Goal: Task Accomplishment & Management: Complete application form

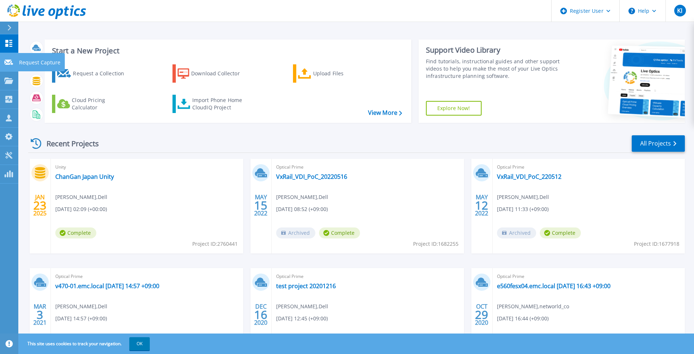
click at [9, 64] on icon at bounding box center [8, 62] width 9 height 5
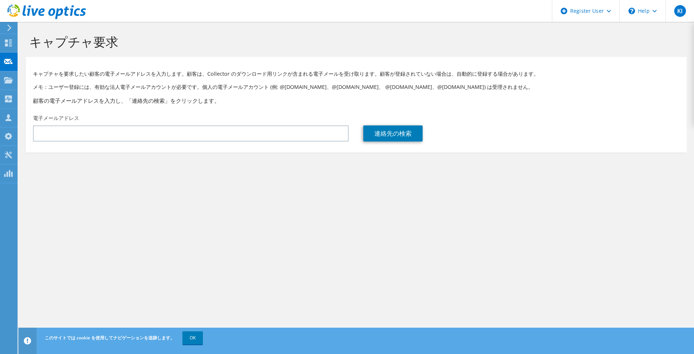
click at [11, 30] on icon at bounding box center [9, 28] width 5 height 7
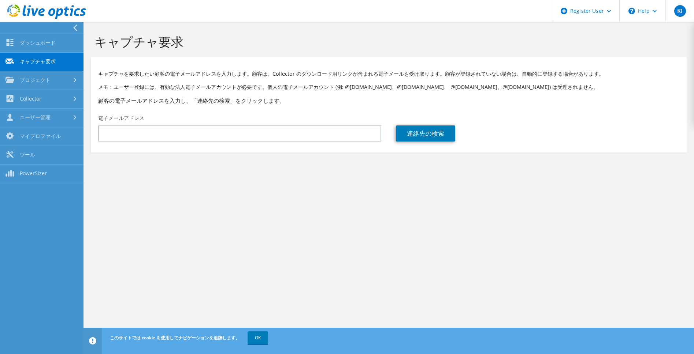
drag, startPoint x: 672, startPoint y: 40, endPoint x: 636, endPoint y: 54, distance: 38.5
click at [672, 40] on h1 "キャプチャ要求" at bounding box center [386, 41] width 585 height 15
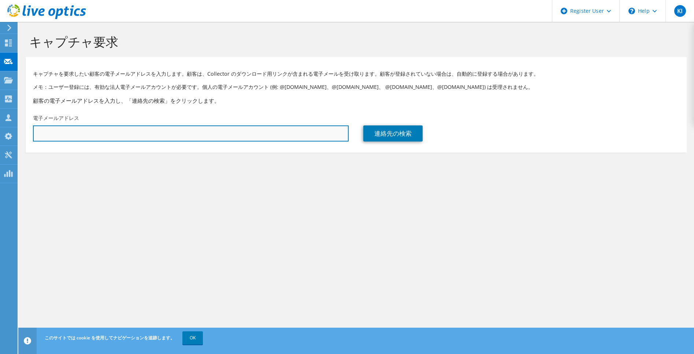
click at [184, 130] on input "text" at bounding box center [191, 134] width 316 height 16
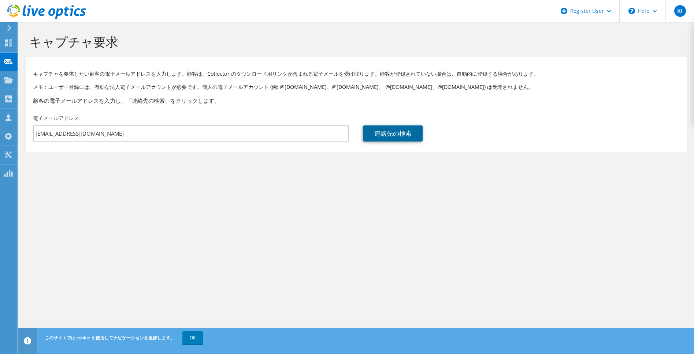
click at [399, 138] on link "連絡先の検索" at bounding box center [392, 134] width 59 height 16
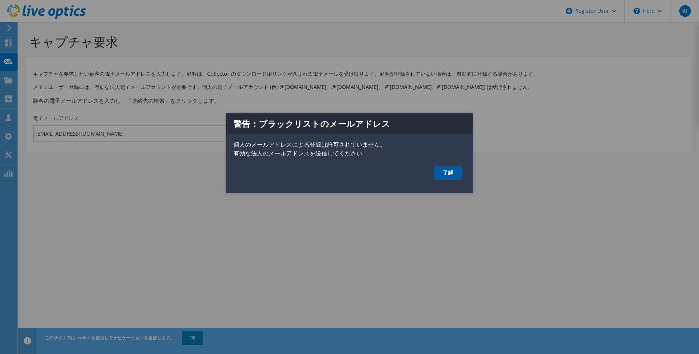
click at [446, 170] on link "了解" at bounding box center [448, 174] width 29 height 14
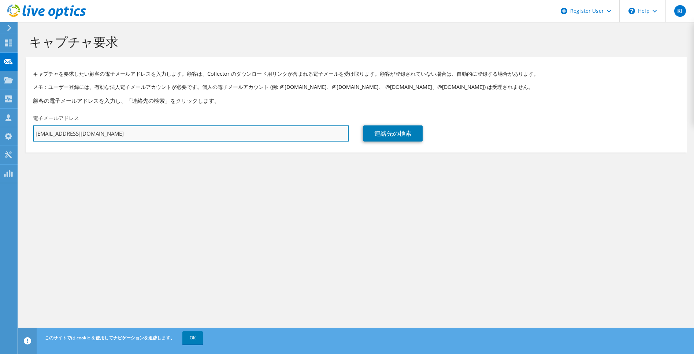
drag, startPoint x: 99, startPoint y: 133, endPoint x: 122, endPoint y: 133, distance: 22.7
click at [99, 133] on input "k1ishiyama@gmail.com" at bounding box center [191, 134] width 316 height 16
type input "k"
type input "keiichi@toatch.com"
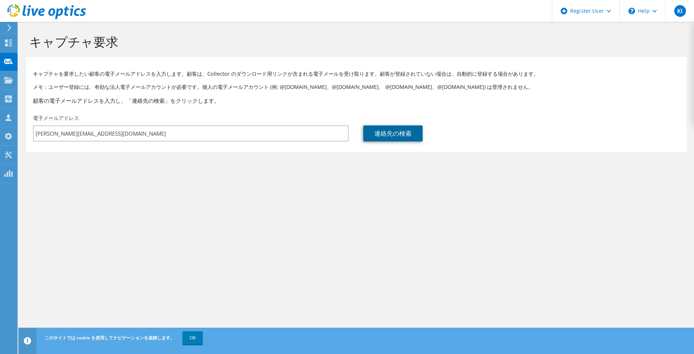
click at [387, 130] on link "連絡先の検索" at bounding box center [392, 134] width 59 height 16
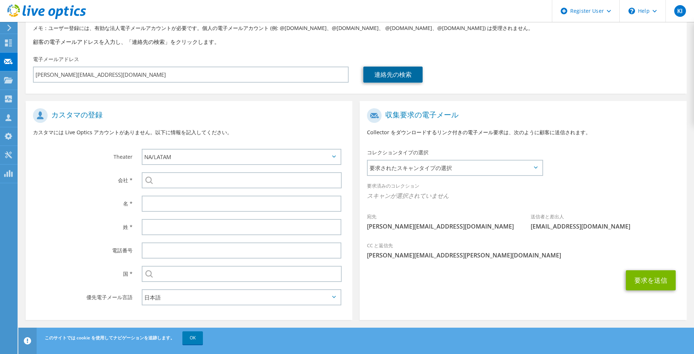
scroll to position [62, 0]
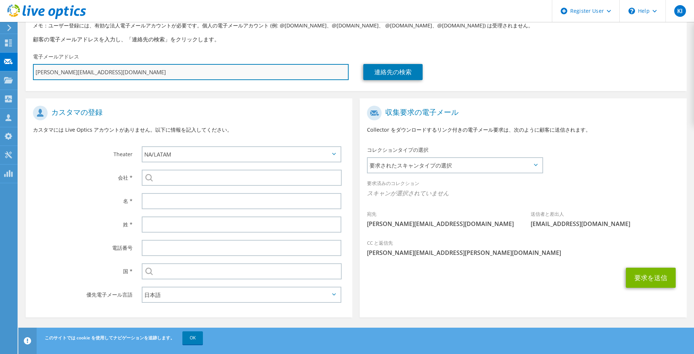
click at [101, 73] on input "keiichi@toatch.com" at bounding box center [191, 72] width 316 height 16
drag, startPoint x: 102, startPoint y: 73, endPoint x: 27, endPoint y: 74, distance: 75.1
click at [27, 74] on div "電子メールアドレス keiichi@toatch.com" at bounding box center [191, 66] width 330 height 34
type input "選択"
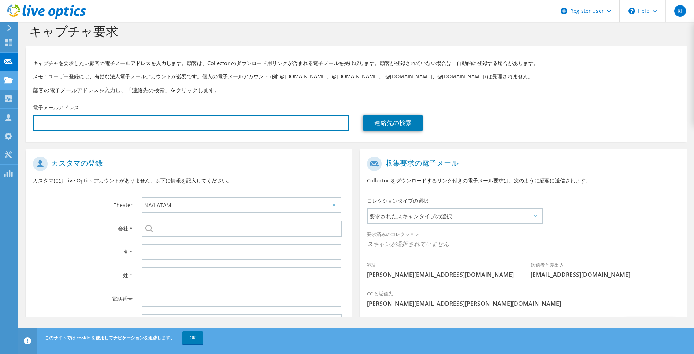
scroll to position [0, 0]
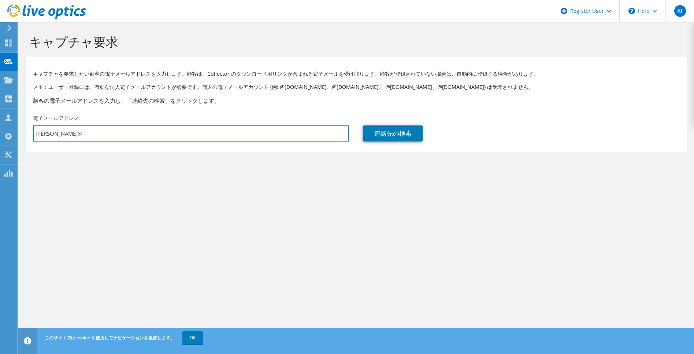
type input "keiichi@toatch.com"
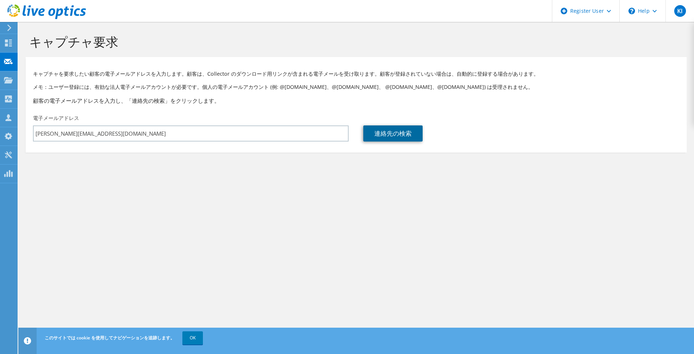
click at [398, 135] on link "連絡先の検索" at bounding box center [392, 134] width 59 height 16
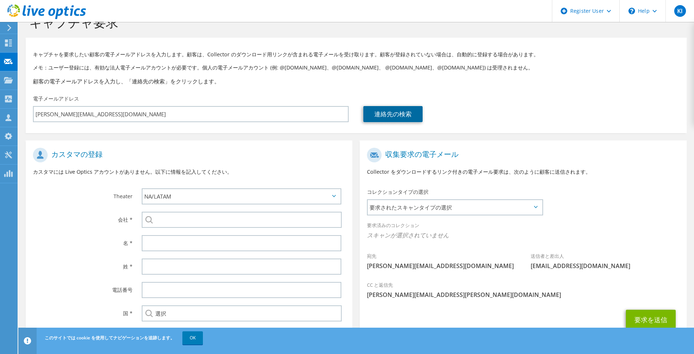
scroll to position [62, 0]
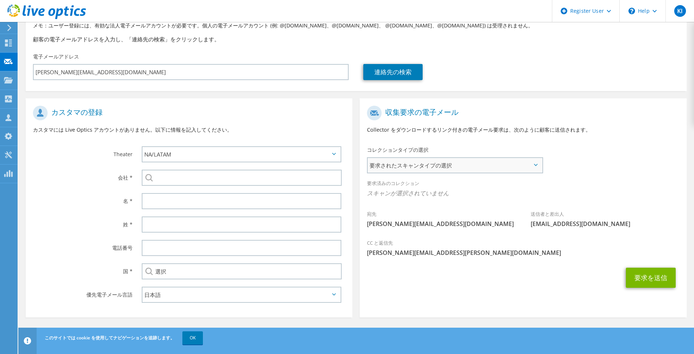
click at [538, 167] on span "要求されたスキャンタイプの選択" at bounding box center [455, 165] width 174 height 15
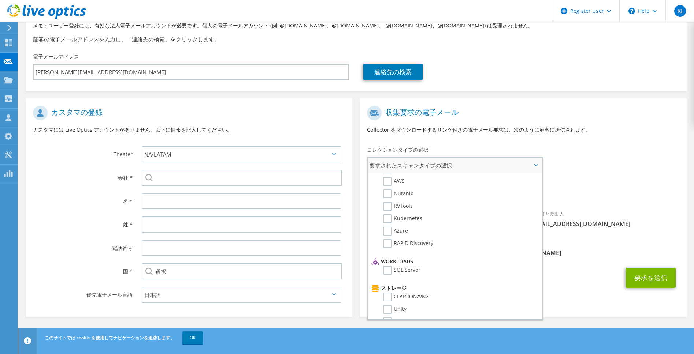
scroll to position [0, 0]
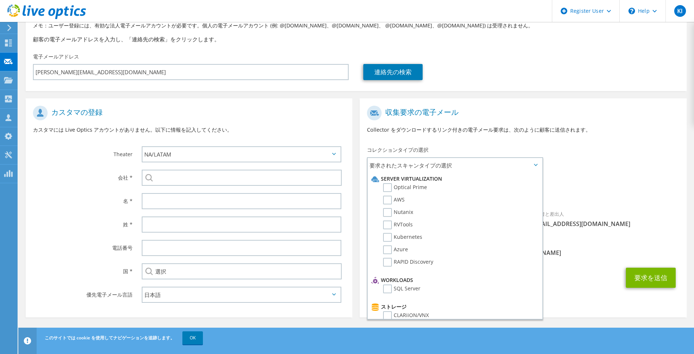
click at [599, 179] on div "要求済みのコレクション スキャンが選択されていません" at bounding box center [523, 189] width 327 height 27
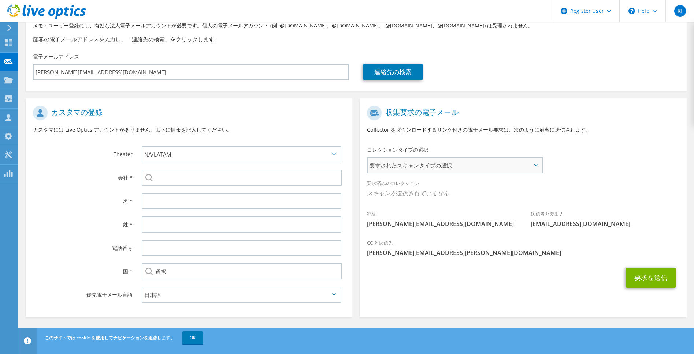
click at [540, 164] on span "要求されたスキャンタイプの選択" at bounding box center [455, 165] width 174 height 15
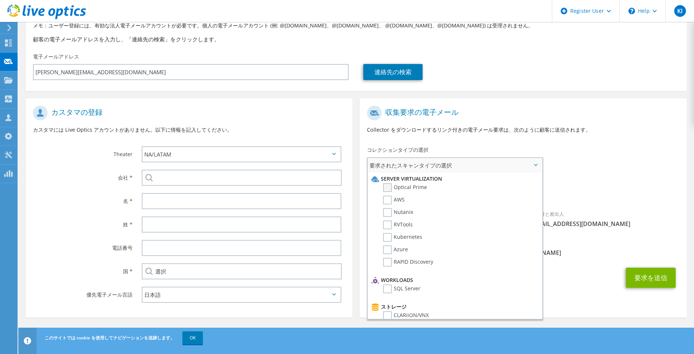
click at [386, 187] on label "Optical Prime" at bounding box center [405, 187] width 44 height 9
click at [0, 0] on input "Optical Prime" at bounding box center [0, 0] width 0 height 0
click at [580, 177] on div "要求済みのコレクション スキャンが選択されていません Optical Prime" at bounding box center [523, 190] width 327 height 29
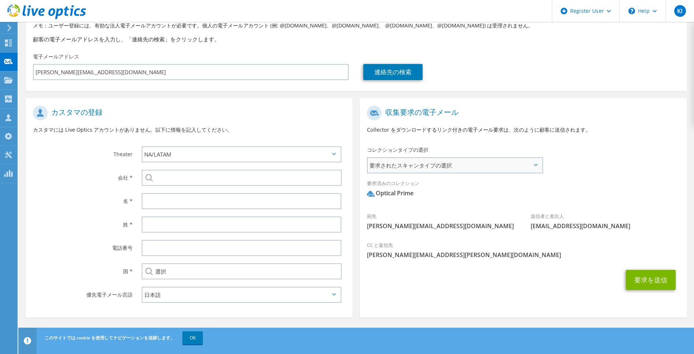
click at [538, 166] on span "要求されたスキャンタイプの選択" at bounding box center [455, 165] width 174 height 15
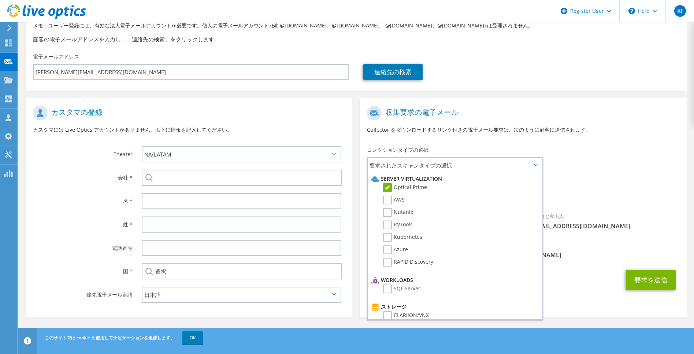
click at [51, 261] on div "国 *" at bounding box center [80, 271] width 109 height 23
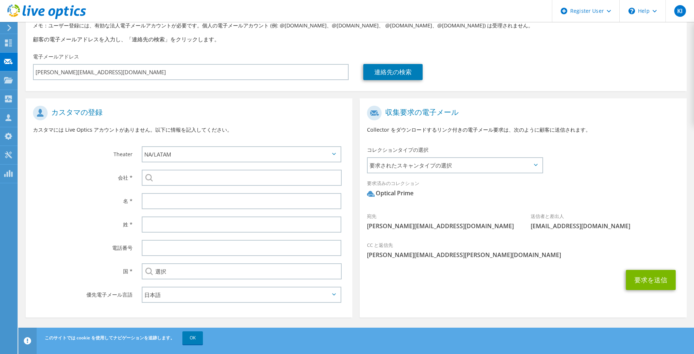
click at [535, 165] on icon at bounding box center [536, 165] width 4 height 2
click at [537, 164] on icon at bounding box center [536, 165] width 4 height 2
click at [536, 164] on icon at bounding box center [536, 165] width 4 height 2
click at [534, 167] on span "要求されたスキャンタイプの選択" at bounding box center [455, 165] width 174 height 15
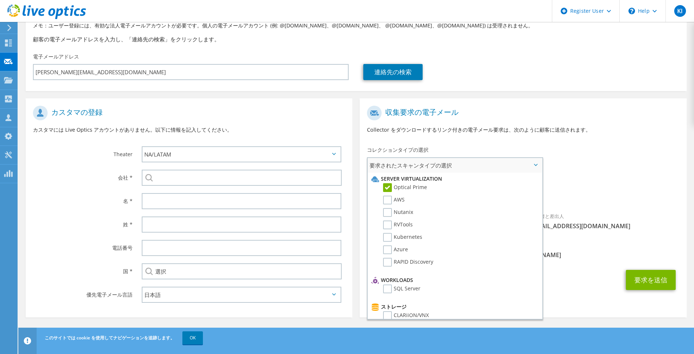
click at [390, 186] on label "Optical Prime" at bounding box center [405, 187] width 44 height 9
click at [0, 0] on input "Optical Prime" at bounding box center [0, 0] width 0 height 0
click at [566, 176] on div "要求済みのコレクション スキャンが選択されていません" at bounding box center [523, 189] width 327 height 27
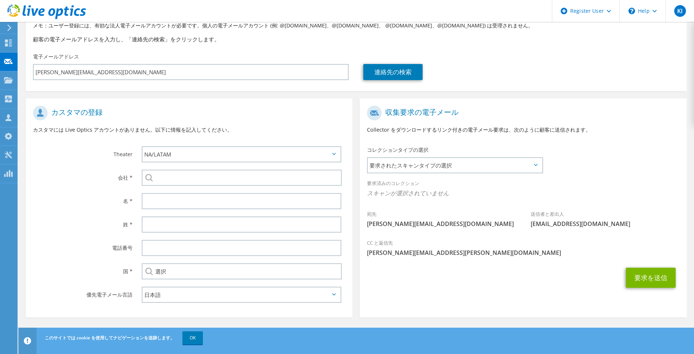
click at [461, 248] on div "CC と返信先 Keiichi.Ishiyama@dell.com" at bounding box center [523, 247] width 327 height 25
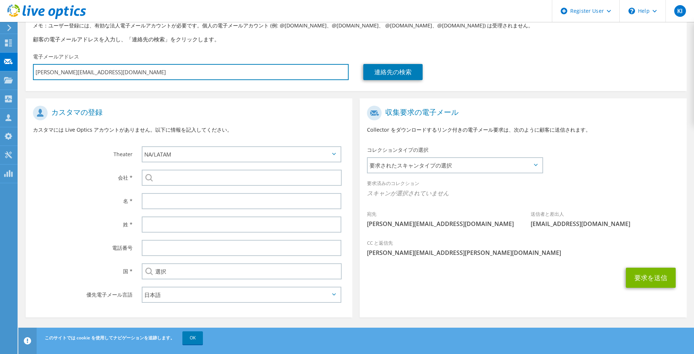
drag, startPoint x: 108, startPoint y: 72, endPoint x: 28, endPoint y: 74, distance: 80.6
click at [29, 74] on div "電子メールアドレス keiichi@toatch.com" at bounding box center [191, 66] width 330 height 34
type input "選択"
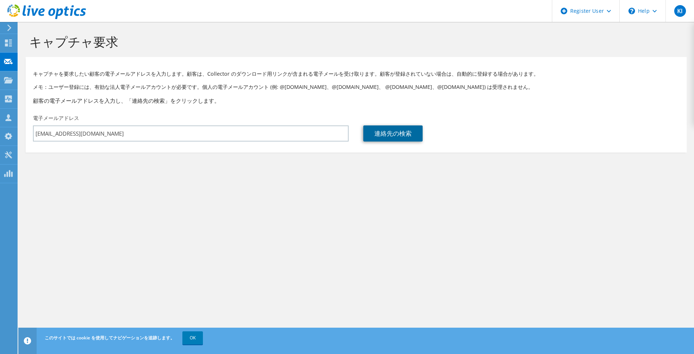
click at [393, 137] on link "連絡先の検索" at bounding box center [392, 134] width 59 height 16
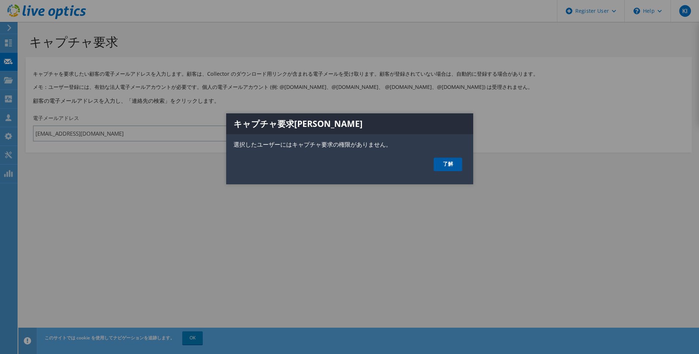
click at [452, 167] on link "了解" at bounding box center [448, 165] width 29 height 14
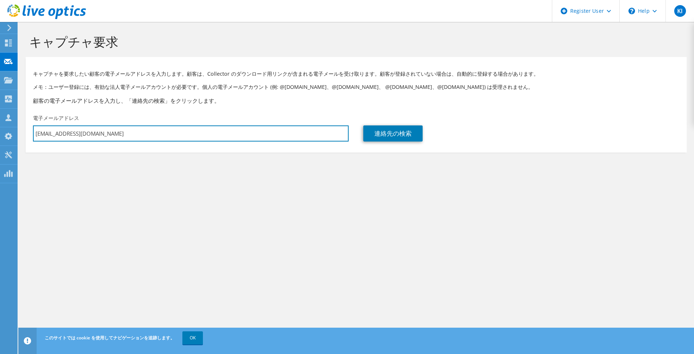
drag, startPoint x: 141, startPoint y: 132, endPoint x: 26, endPoint y: 127, distance: 115.4
click at [26, 127] on div "電子メールアドレス katsumi.sugimoto@g.softbank.co.jp" at bounding box center [191, 128] width 330 height 34
type input "nyamashima@networld.co.jp"
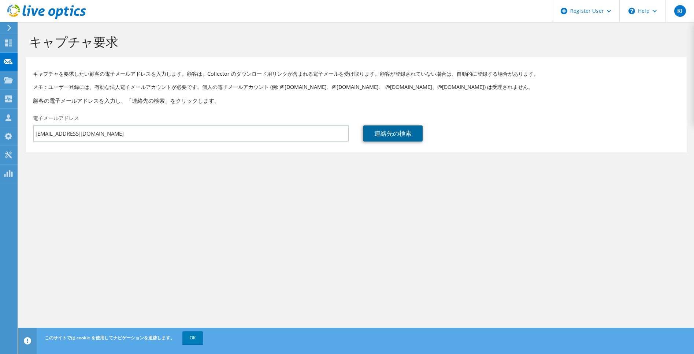
click at [387, 131] on link "連絡先の検索" at bounding box center [392, 134] width 59 height 16
type input "networld_co"
type input "菜緒"
type input "山嶋"
type input "日本"
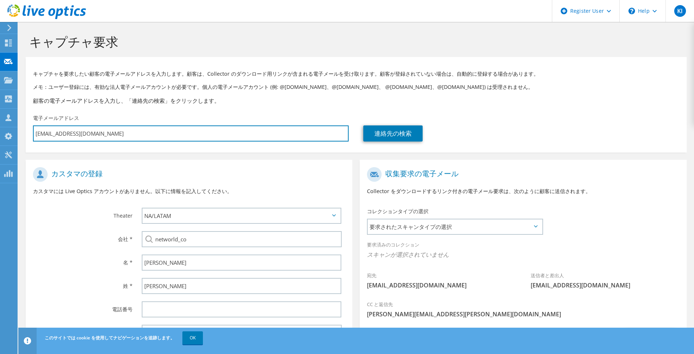
drag, startPoint x: 131, startPoint y: 133, endPoint x: 21, endPoint y: 132, distance: 111.0
click at [21, 132] on section "キャプチャ要求 キャプチャを要求したい顧客の電子メールアドレスを入力します。顧客は、Collector のダウンロード用リンクが含まれる電子メールを受け取りま…" at bounding box center [356, 219] width 676 height 394
type input "t"
type input "選択"
type input "te"
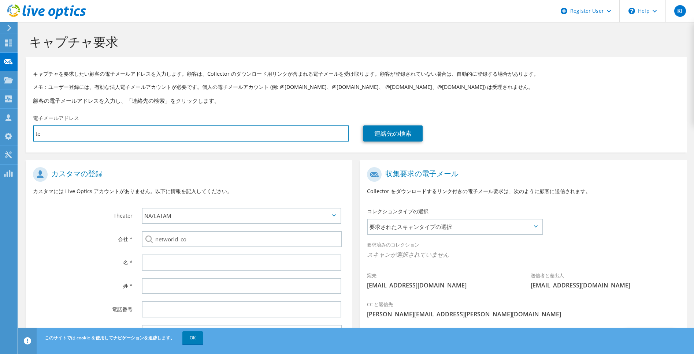
type input "選択"
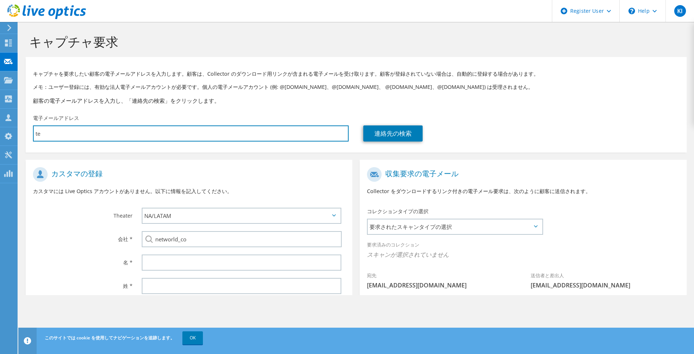
type input "tet"
type input "選択"
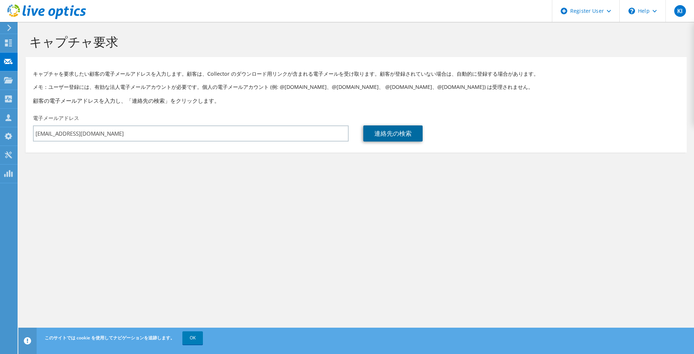
click at [393, 138] on link "連絡先の検索" at bounding box center [392, 134] width 59 height 16
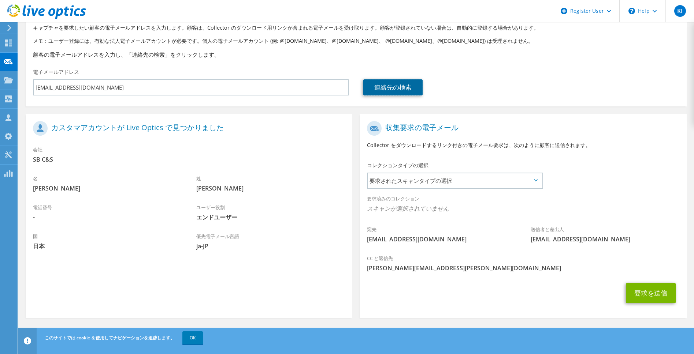
scroll to position [47, 0]
click at [678, 119] on div "収集要求の電子メール Collector をダウンロードするリンク付きの電子メール要求は、次のように顧客に送信されます。" at bounding box center [523, 137] width 327 height 41
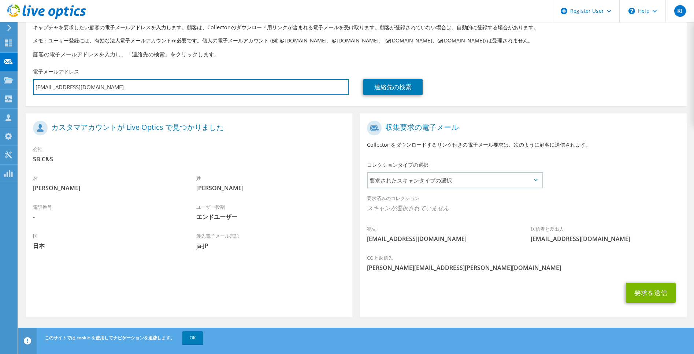
drag, startPoint x: 142, startPoint y: 88, endPoint x: 21, endPoint y: 93, distance: 121.3
click at [21, 92] on section "キャプチャ要求 キャプチャを要求したい顧客の電子メールアドレスを入力します。顧客は、Collector のダウンロード用リンクが含まれる電子メールを受け取りま…" at bounding box center [356, 164] width 676 height 379
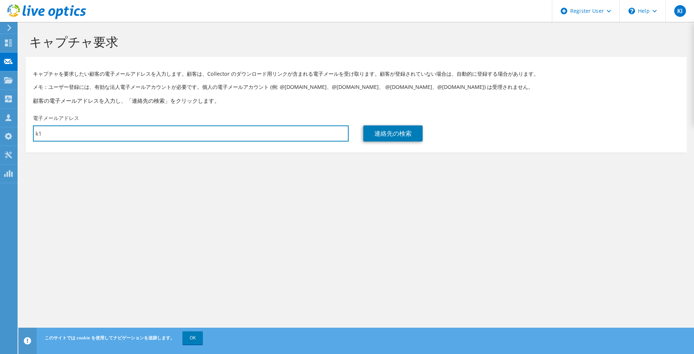
type input "k"
type input "keiichi@toatch.com"
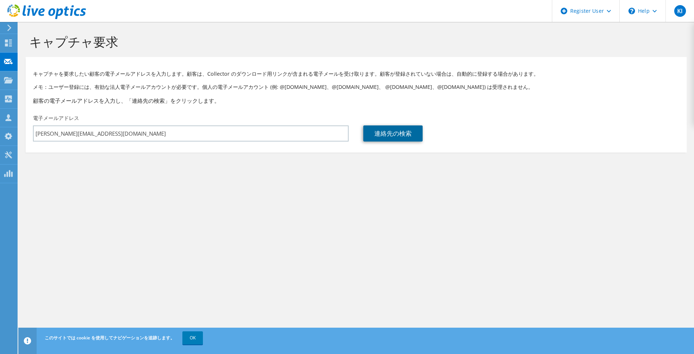
click at [403, 133] on link "連絡先の検索" at bounding box center [392, 134] width 59 height 16
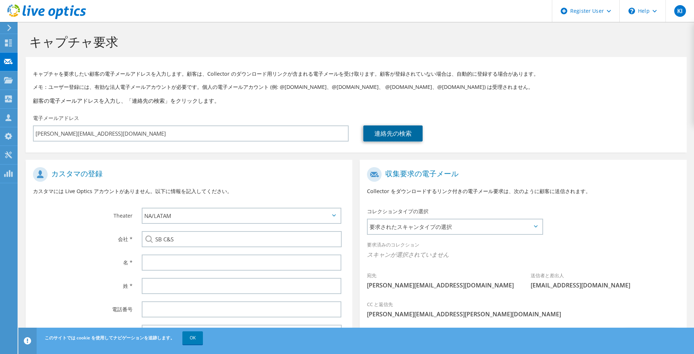
scroll to position [62, 0]
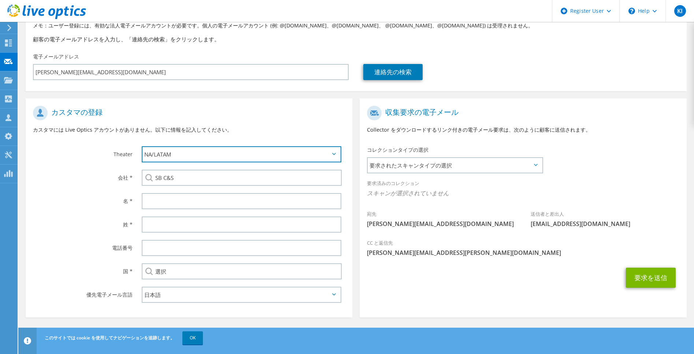
click at [333, 156] on select "APJ EMEA NA/LATAM" at bounding box center [242, 154] width 200 height 16
select select "1"
click at [142, 146] on select "APJ EMEA NA/LATAM" at bounding box center [242, 154] width 200 height 16
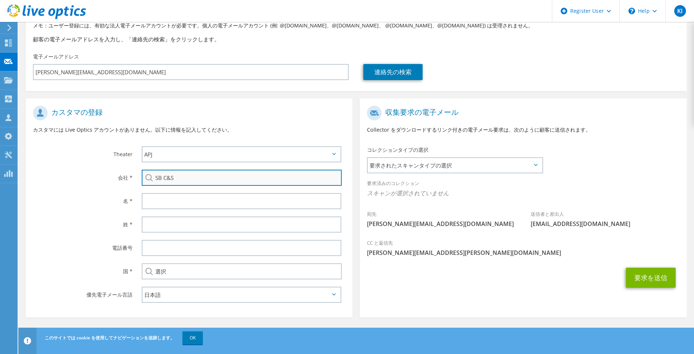
click at [286, 181] on input "SB C&S" at bounding box center [242, 178] width 200 height 16
click at [149, 177] on div "SB C&S" at bounding box center [242, 178] width 200 height 16
click at [180, 176] on input "SB C&S" at bounding box center [242, 178] width 200 height 16
type input "S"
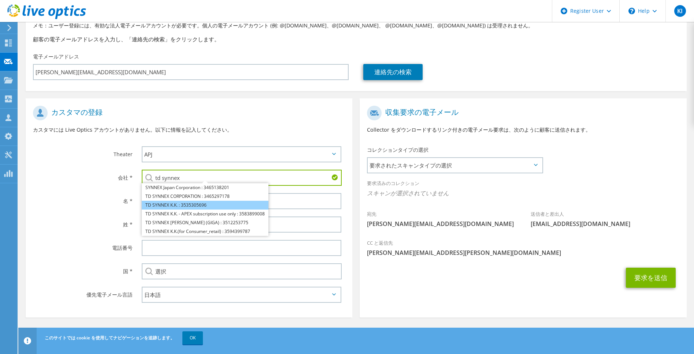
click at [197, 204] on li "TD SYNNEX K.K. : 3535305696" at bounding box center [205, 205] width 127 height 9
type input "TD SYNNEX K.K. : 3535305696"
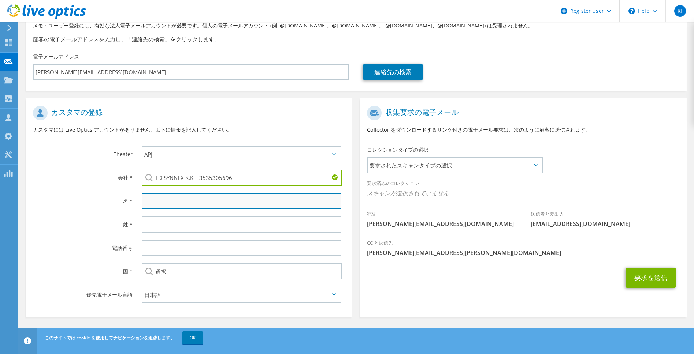
click at [197, 204] on input "text" at bounding box center [242, 201] width 200 height 16
type input "keiichi"
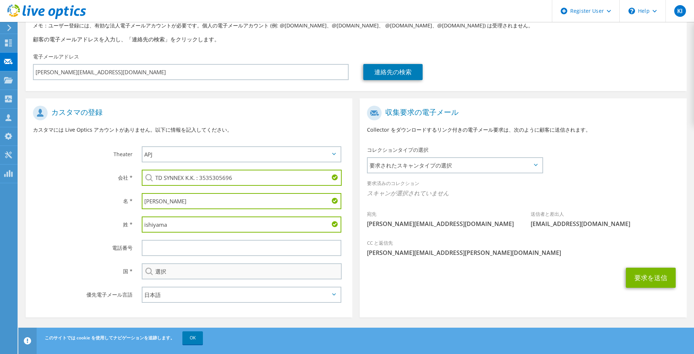
type input "ishiyama"
click at [295, 271] on input "選択" at bounding box center [242, 272] width 200 height 16
click at [153, 272] on div "選択 アンドラ公国 アラブ首長国連邦 アフガニスタン アンティグア・バーブーダ アンギラ アルバニア アルメニア アンゴラ 南極大陸 アルゼンチン オーストリ…" at bounding box center [242, 272] width 200 height 16
click at [159, 272] on input "選択" at bounding box center [242, 272] width 200 height 16
type input "Japan"
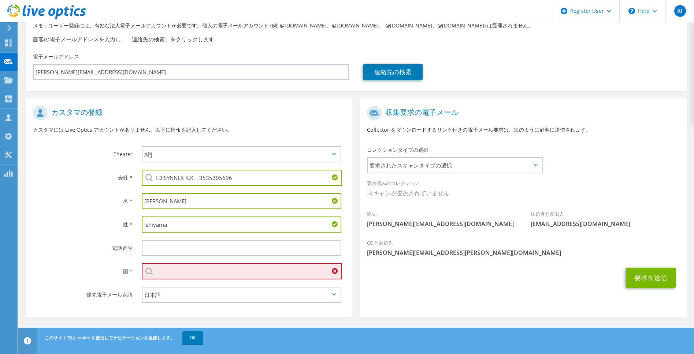
drag, startPoint x: 204, startPoint y: 275, endPoint x: 211, endPoint y: 275, distance: 6.2
click at [204, 275] on input "text" at bounding box center [242, 272] width 200 height 16
click at [337, 272] on div "選択 アンドラ公国 アラブ首長国連邦 アフガニスタン アンティグア・バーブーダ アンギラ アルバニア アルメニア アンゴラ 南極大陸 アルゼンチン オーストリ…" at bounding box center [242, 272] width 200 height 16
click at [263, 275] on input "text" at bounding box center [242, 272] width 200 height 16
type input "j"
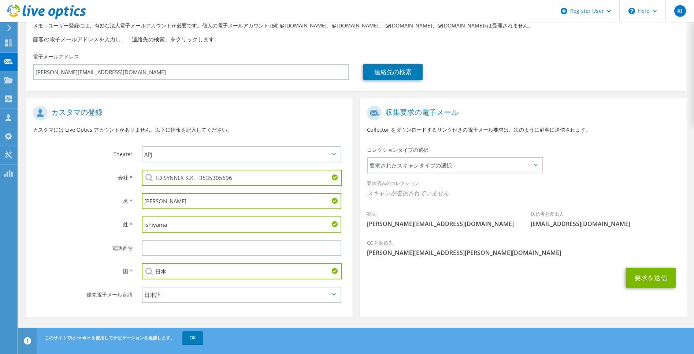
click at [173, 268] on input "日本" at bounding box center [242, 272] width 200 height 16
click at [178, 271] on input "日本" at bounding box center [242, 272] width 200 height 16
type input "日本"
click at [177, 292] on select "English Deutsch Español Français Italiano Polski Português Русский 中文 日本語 한국어" at bounding box center [242, 295] width 200 height 16
click at [142, 287] on select "English Deutsch Español Français Italiano Polski Português Русский 中文 日本語 한국어" at bounding box center [242, 295] width 200 height 16
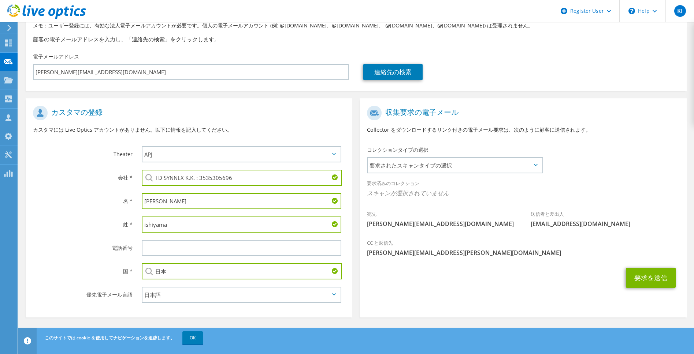
click at [186, 273] on input "日本" at bounding box center [242, 272] width 200 height 16
click at [626, 268] on button "要求を送信" at bounding box center [651, 278] width 50 height 20
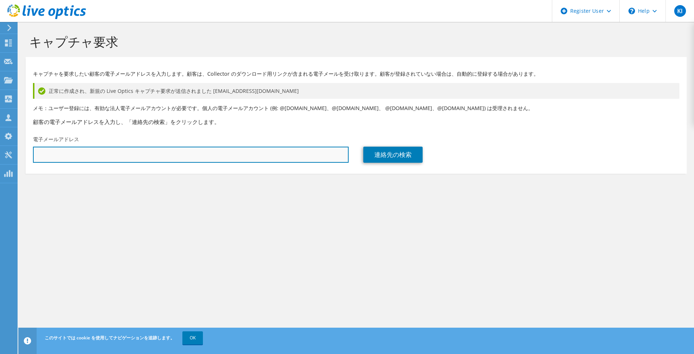
click at [89, 153] on input "text" at bounding box center [191, 155] width 316 height 16
type input "[PERSON_NAME][EMAIL_ADDRESS][DOMAIN_NAME]"
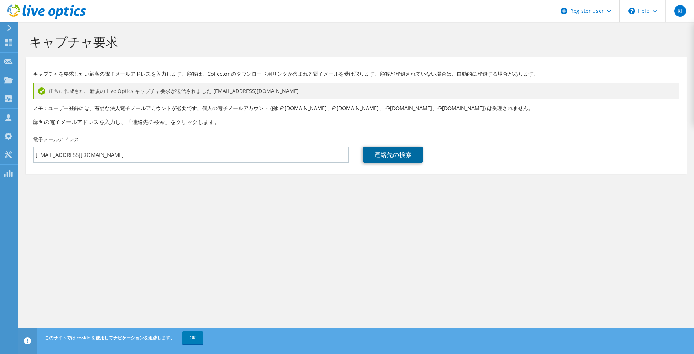
click at [399, 157] on link "連絡先の検索" at bounding box center [392, 155] width 59 height 16
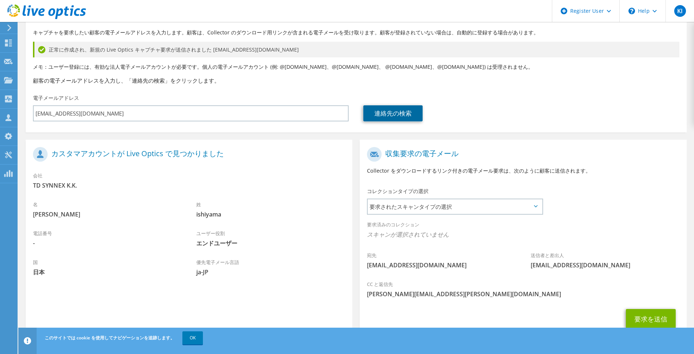
scroll to position [68, 0]
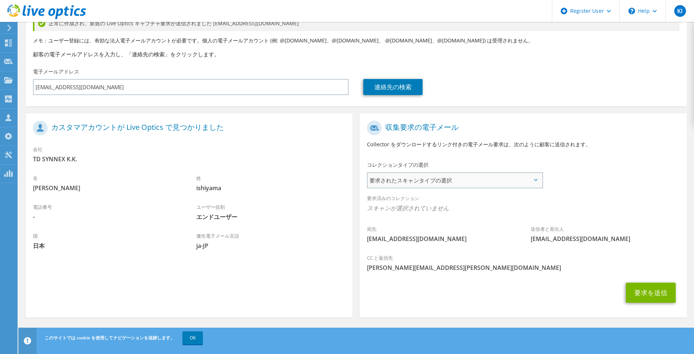
click at [534, 181] on span "要求されたスキャンタイプの選択" at bounding box center [455, 180] width 174 height 15
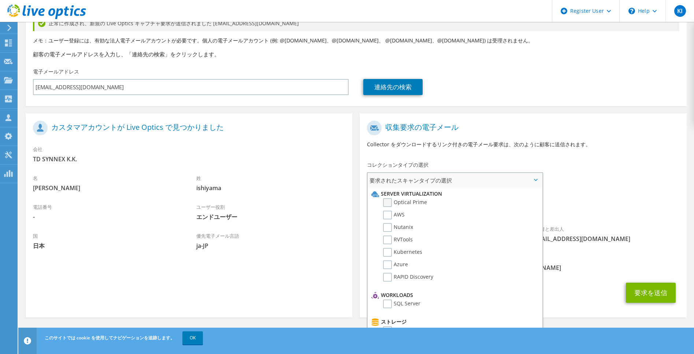
click at [391, 201] on label "Optical Prime" at bounding box center [405, 202] width 44 height 9
click at [0, 0] on input "Optical Prime" at bounding box center [0, 0] width 0 height 0
click at [598, 214] on span "Optical Prime" at bounding box center [523, 210] width 312 height 12
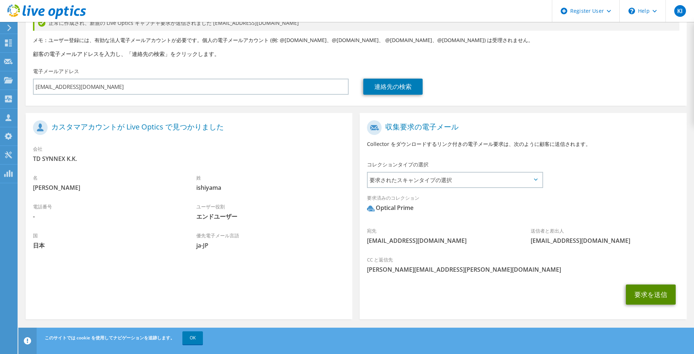
click at [648, 297] on button "要求を送信" at bounding box center [651, 295] width 50 height 20
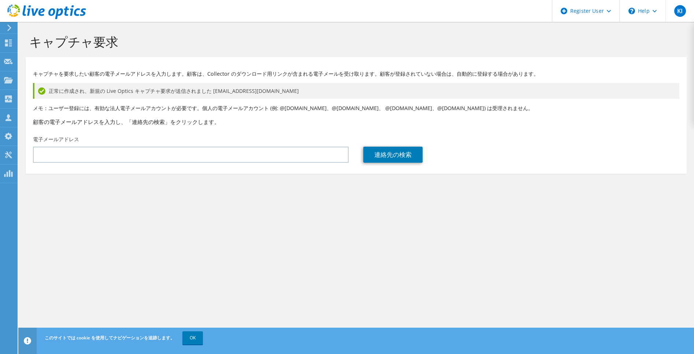
click at [370, 241] on div "キャプチャ要求 キャプチャを要求したい顧客の電子メールアドレスを入力します。顧客は、Collector のダウンロード用リンクが含まれる電子メールを受け取りま…" at bounding box center [356, 188] width 676 height 332
drag, startPoint x: 576, startPoint y: 280, endPoint x: 587, endPoint y: 281, distance: 10.3
click at [576, 280] on div "キャプチャ要求 キャプチャを要求したい顧客の電子メールアドレスを入力します。顧客は、Collector のダウンロード用リンクが含まれる電子メールを受け取りま…" at bounding box center [356, 188] width 676 height 332
click at [8, 48] on div at bounding box center [8, 44] width 9 height 8
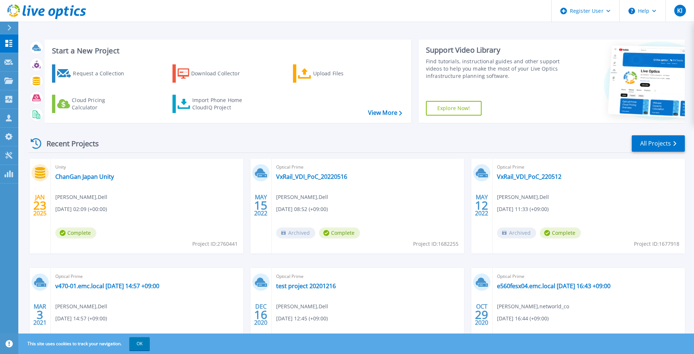
click at [7, 29] on icon at bounding box center [9, 28] width 4 height 6
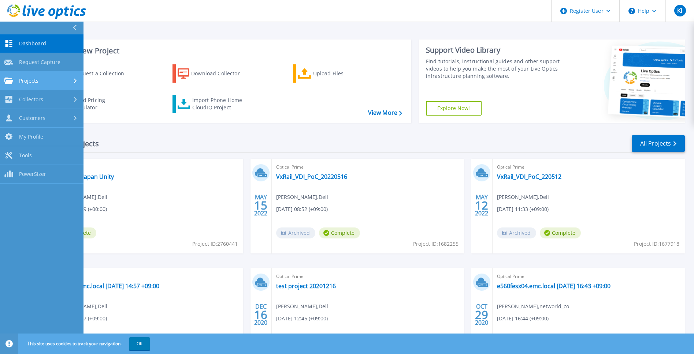
click at [61, 85] on link "Projects Projects" at bounding box center [41, 81] width 83 height 19
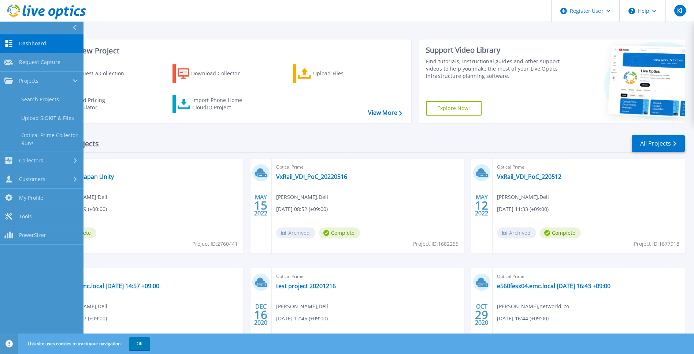
click at [561, 151] on div "Recent Projects All Projects" at bounding box center [356, 144] width 657 height 18
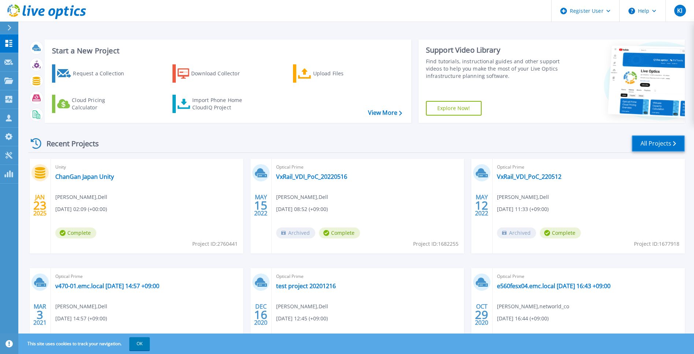
click at [672, 145] on link "All Projects" at bounding box center [658, 143] width 53 height 16
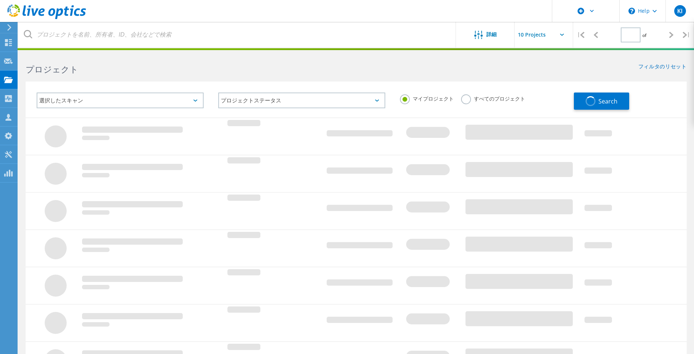
type input "1"
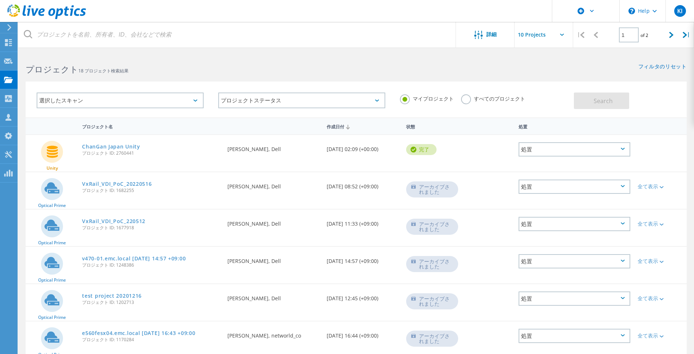
click at [623, 149] on icon at bounding box center [623, 149] width 4 height 2
click at [658, 134] on div "プロジェクト名 作成日付 状態 処置" at bounding box center [356, 126] width 661 height 17
click at [7, 28] on icon at bounding box center [9, 27] width 5 height 7
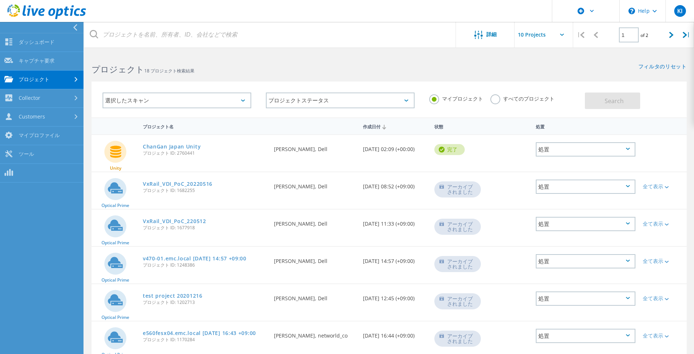
click at [630, 152] on div "処置" at bounding box center [586, 149] width 100 height 14
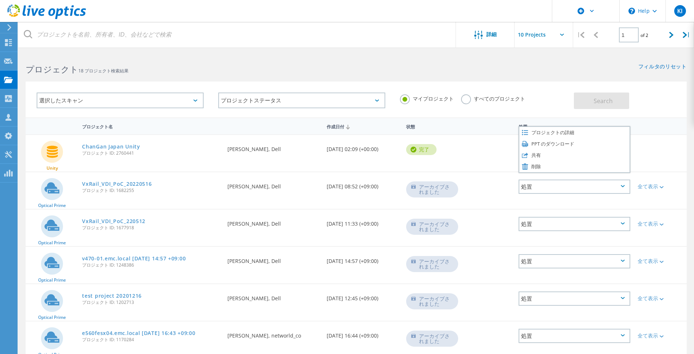
click at [663, 148] on div at bounding box center [660, 144] width 53 height 19
click at [689, 81] on div "選択したスキャン プロジェクトステータス 進行中 完了 公開済み 匿名 アーカイブされました エラー マイプロジェクト すべてのプロジェクト Search" at bounding box center [356, 95] width 676 height 45
